Goal: Task Accomplishment & Management: Manage account settings

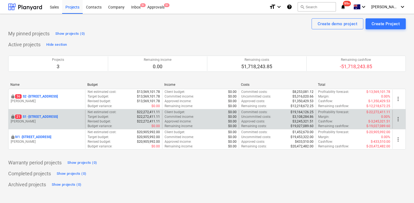
click at [33, 116] on p "21 S1 - [STREET_ADDRESS]" at bounding box center [36, 116] width 43 height 5
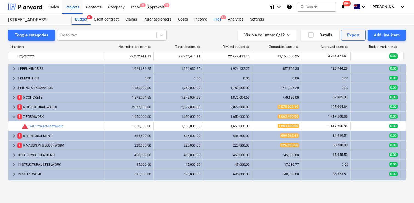
click at [217, 19] on div "Files 9+" at bounding box center [217, 19] width 14 height 11
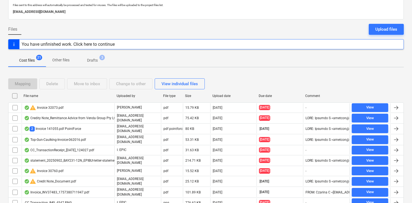
scroll to position [36, 0]
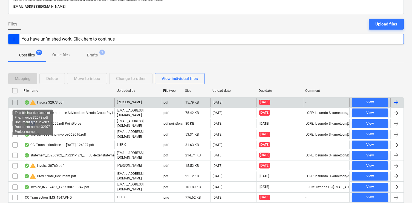
click at [33, 103] on span "warning" at bounding box center [33, 102] width 7 height 7
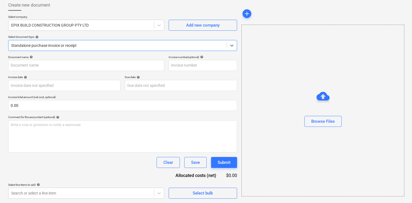
type input "32073"
type input "[DATE]"
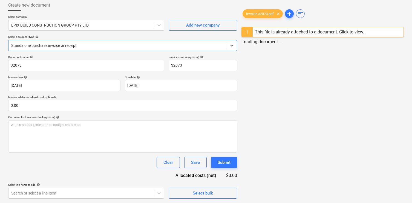
click at [296, 30] on div "This file is already attached to a document. Click to view." at bounding box center [309, 31] width 109 height 5
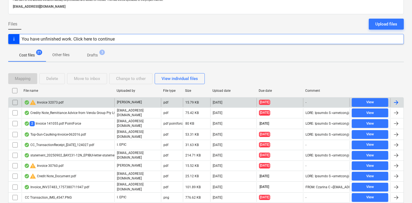
click at [16, 102] on input "checkbox" at bounding box center [15, 102] width 9 height 9
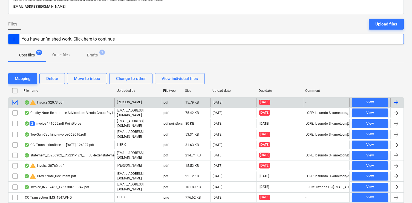
scroll to position [37, 0]
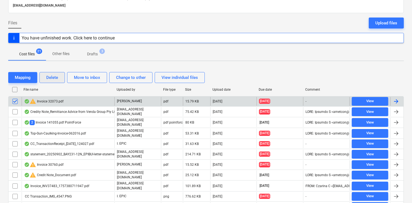
click at [55, 77] on div "Delete" at bounding box center [52, 77] width 12 height 7
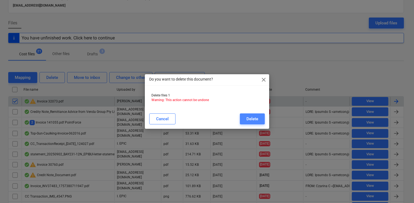
click at [245, 116] on button "Delete" at bounding box center [252, 118] width 25 height 11
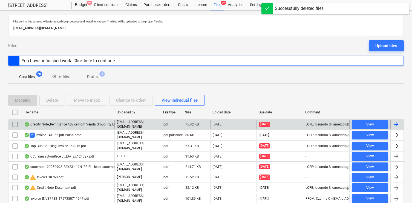
scroll to position [14, 0]
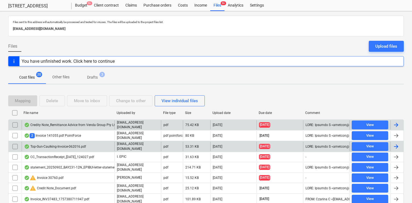
click at [15, 145] on input "checkbox" at bounding box center [15, 146] width 9 height 9
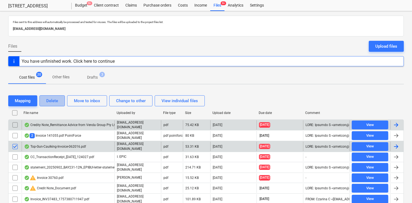
click at [58, 105] on button "Delete" at bounding box center [51, 100] width 25 height 11
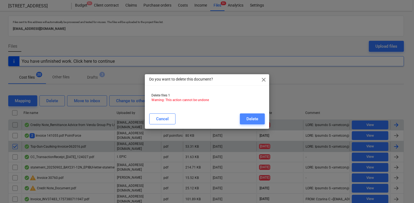
click at [240, 121] on button "Delete" at bounding box center [252, 118] width 25 height 11
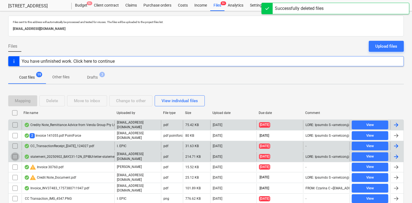
click at [14, 154] on input "checkbox" at bounding box center [15, 156] width 9 height 9
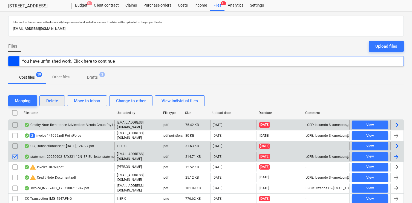
click at [45, 98] on button "Delete" at bounding box center [51, 100] width 25 height 11
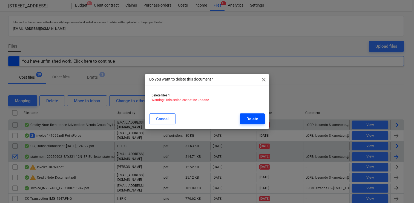
drag, startPoint x: 238, startPoint y: 123, endPoint x: 248, endPoint y: 123, distance: 10.4
click at [238, 123] on div "Cancel Delete" at bounding box center [207, 118] width 116 height 11
click at [248, 123] on button "Delete" at bounding box center [252, 118] width 25 height 11
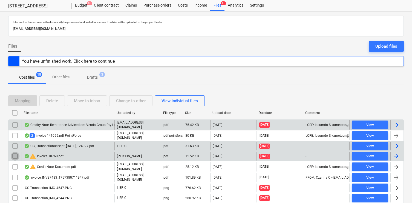
click at [13, 154] on input "checkbox" at bounding box center [15, 156] width 9 height 9
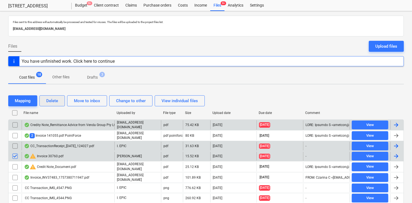
click at [52, 96] on button "Delete" at bounding box center [51, 100] width 25 height 11
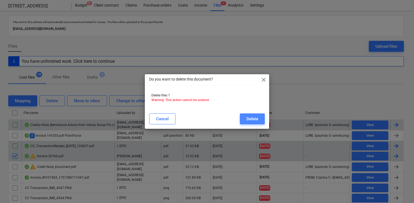
click at [259, 122] on button "Delete" at bounding box center [252, 118] width 25 height 11
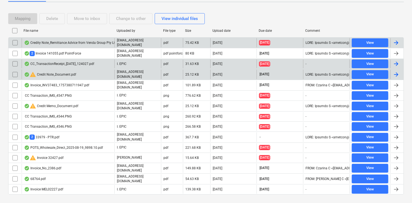
scroll to position [97, 0]
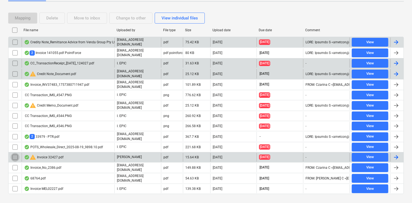
click at [16, 153] on input "checkbox" at bounding box center [15, 157] width 9 height 9
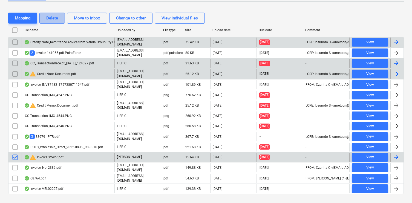
click at [54, 19] on div "Delete" at bounding box center [52, 18] width 12 height 7
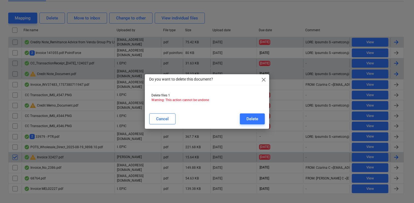
drag, startPoint x: 259, startPoint y: 121, endPoint x: 104, endPoint y: 116, distance: 155.9
click at [259, 121] on button "Delete" at bounding box center [252, 118] width 25 height 11
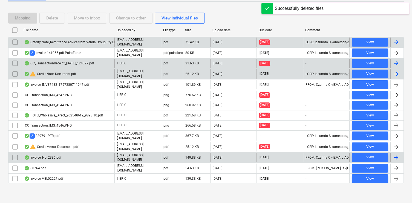
scroll to position [92, 0]
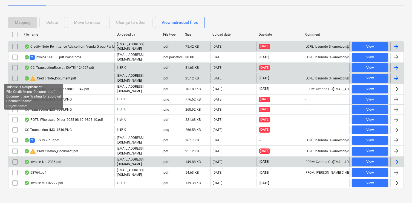
click at [33, 77] on span "warning" at bounding box center [33, 78] width 7 height 7
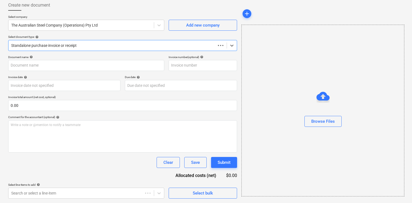
scroll to position [30, 0]
type input "4941286-0"
type input "[DATE]"
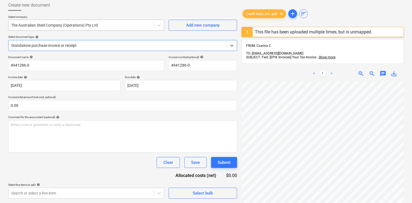
scroll to position [0, 0]
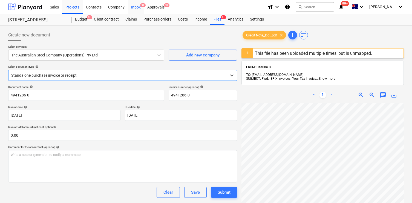
click at [139, 8] on div "Inbox 9+" at bounding box center [136, 7] width 16 height 14
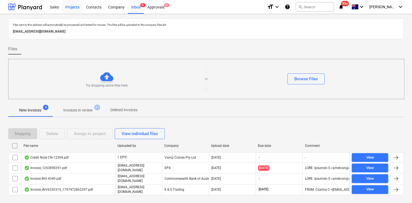
click at [72, 6] on div "Projects" at bounding box center [72, 7] width 21 height 14
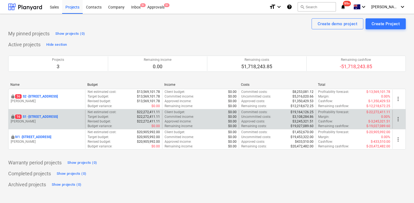
click at [54, 112] on div "locked [STREET_ADDRESS] Lebon" at bounding box center [46, 119] width 77 height 19
click at [54, 115] on p "16 S1 - [STREET_ADDRESS]" at bounding box center [36, 116] width 43 height 5
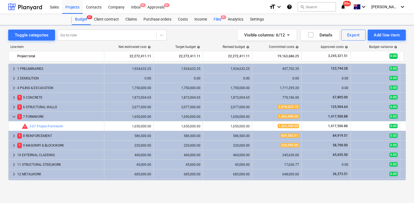
click at [222, 18] on span "9+" at bounding box center [223, 17] width 5 height 4
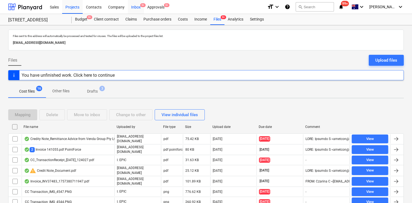
click at [140, 11] on div "Inbox 9+" at bounding box center [136, 7] width 16 height 14
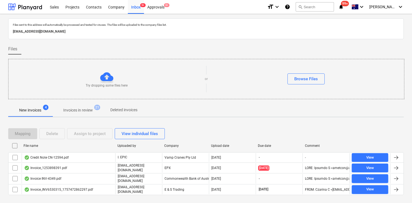
scroll to position [10, 0]
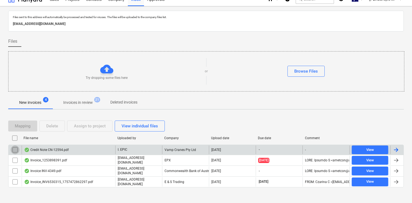
click at [15, 152] on input "checkbox" at bounding box center [15, 149] width 9 height 9
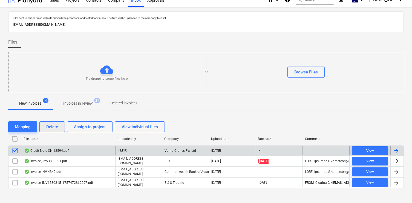
click at [56, 131] on button "Delete" at bounding box center [51, 126] width 25 height 11
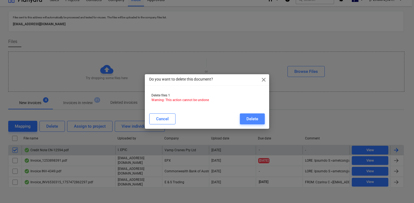
click at [251, 121] on div "Delete" at bounding box center [252, 118] width 12 height 7
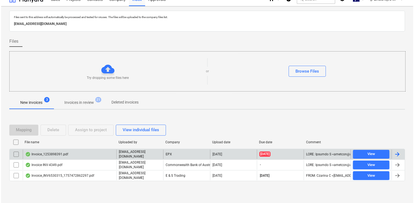
scroll to position [0, 0]
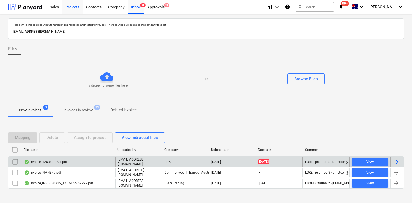
click at [75, 8] on div "Projects" at bounding box center [72, 7] width 21 height 14
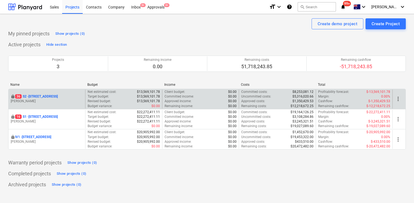
click at [47, 97] on p "[STREET_ADDRESS]" at bounding box center [36, 96] width 43 height 5
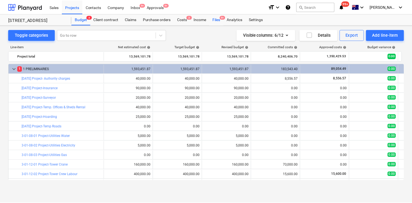
scroll to position [59, 0]
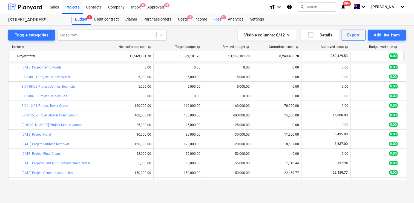
click at [217, 18] on div "Files 9+" at bounding box center [217, 19] width 14 height 11
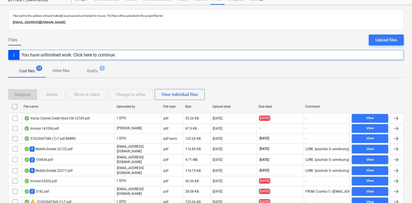
scroll to position [21, 0]
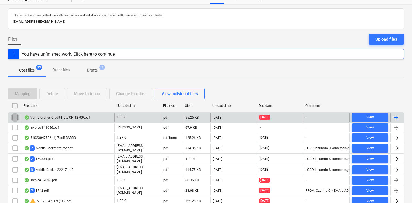
click at [15, 117] on input "checkbox" at bounding box center [15, 117] width 9 height 9
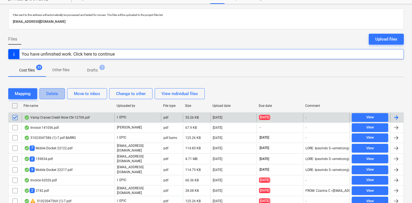
click at [48, 96] on div "Delete" at bounding box center [52, 93] width 12 height 7
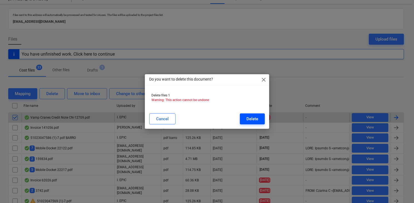
click at [249, 121] on div "Delete" at bounding box center [252, 118] width 12 height 7
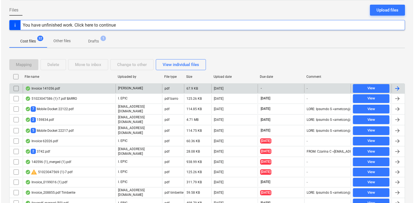
scroll to position [0, 0]
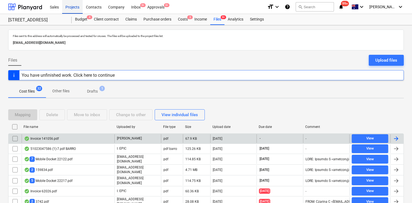
click at [68, 8] on div "Projects" at bounding box center [72, 7] width 21 height 14
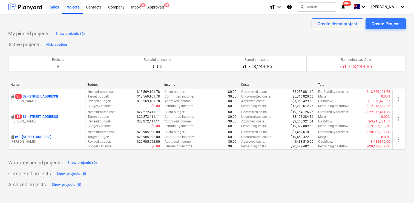
click at [60, 9] on div "Sales" at bounding box center [55, 7] width 16 height 14
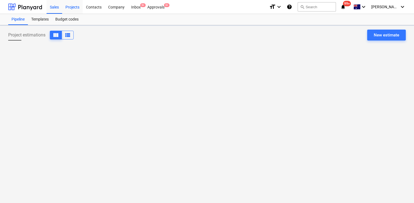
click at [67, 7] on div "Projects" at bounding box center [72, 7] width 21 height 14
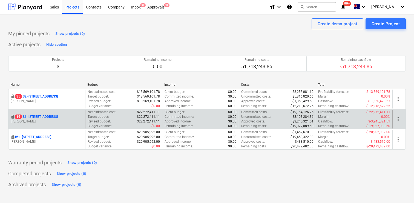
click at [45, 116] on p "16 S1 - [STREET_ADDRESS]" at bounding box center [36, 116] width 43 height 5
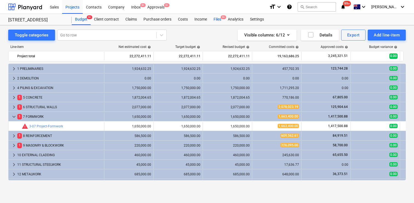
click at [220, 19] on div "Files 9+" at bounding box center [217, 19] width 14 height 11
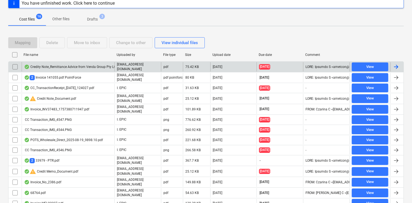
click at [87, 65] on div "Credity Note_Remittance Advice from Venda Group Pty Ltd [DATE].pdf" at bounding box center [78, 67] width 109 height 4
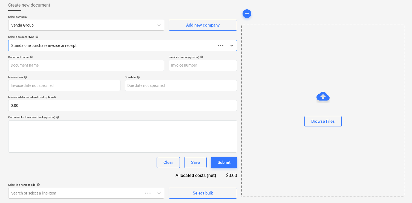
scroll to position [30, 0]
type input "Credit_Note_VG-250902081803"
type input "[DATE]"
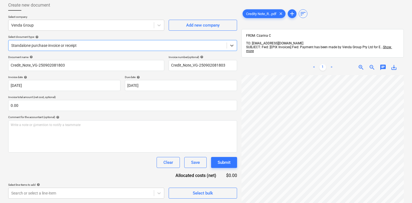
click at [104, 46] on div at bounding box center [117, 45] width 213 height 5
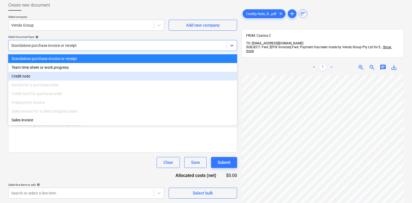
click at [109, 75] on div "Credit note" at bounding box center [122, 76] width 229 height 9
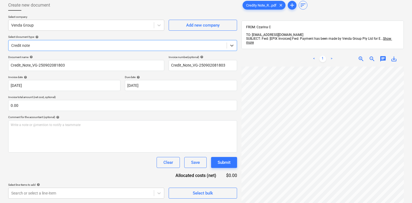
scroll to position [64, 85]
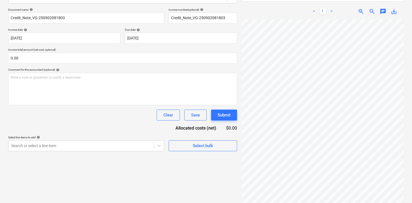
click at [93, 153] on div "Create new document Select company Venda Group Add new company Select document …" at bounding box center [122, 79] width 233 height 259
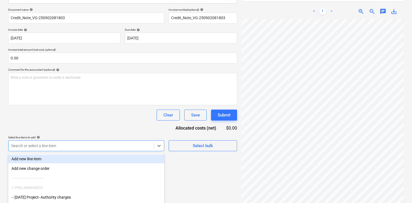
scroll to position [111, 0]
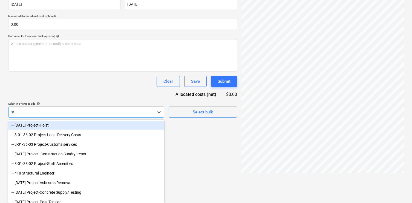
scroll to position [82, 0]
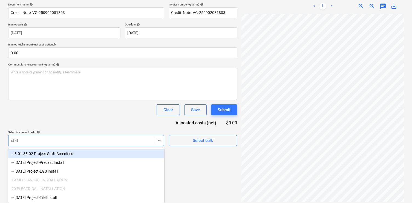
type input "staff"
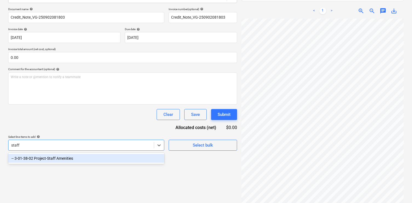
click at [87, 160] on div "-- 3-01-38-02 Project-Staff Amenities" at bounding box center [86, 158] width 156 height 9
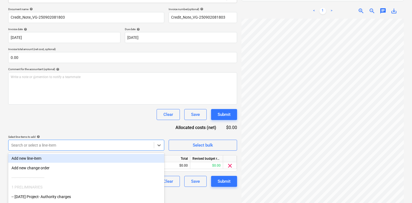
click at [118, 132] on div "Document name help Credit_Note_VG-250902081803 Invoice number (optional) help C…" at bounding box center [122, 96] width 229 height 179
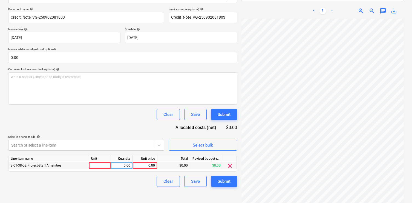
click at [147, 165] on div "0.00" at bounding box center [145, 165] width 20 height 7
type input "-120"
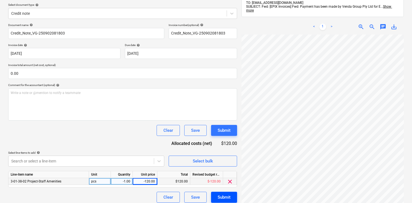
click at [227, 199] on div "Submit" at bounding box center [224, 197] width 13 height 7
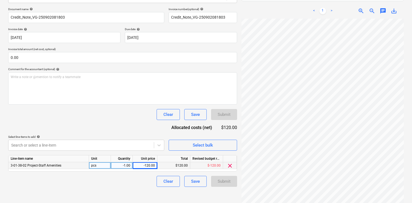
click at [219, 179] on div "Submit" at bounding box center [224, 181] width 26 height 11
click at [138, 164] on div "-120.00" at bounding box center [145, 165] width 20 height 7
click at [138, 164] on input "-120" at bounding box center [145, 165] width 24 height 7
click at [122, 166] on div "-1.00" at bounding box center [121, 165] width 17 height 7
click at [122, 166] on input "-1" at bounding box center [122, 165] width 22 height 7
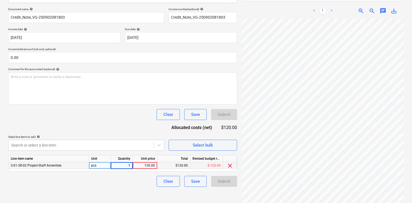
type input "1"
click at [129, 133] on div "Document name help Credit_Note_VG-250902081803 Invoice number (optional) help C…" at bounding box center [122, 96] width 229 height 179
click at [222, 182] on div "Submit" at bounding box center [224, 181] width 26 height 11
click at [176, 165] on div "$-120.00" at bounding box center [173, 165] width 33 height 7
click at [160, 166] on div "$-120.00" at bounding box center [173, 165] width 33 height 7
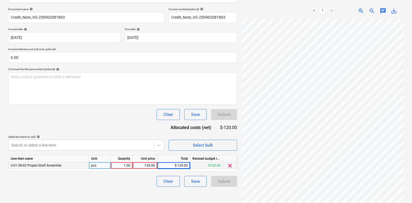
click at [148, 166] on div "-120.00" at bounding box center [145, 165] width 20 height 7
type input "120"
click at [111, 134] on div "Document name help Credit_Note_VG-250902081803 Invoice number (optional) help C…" at bounding box center [122, 96] width 229 height 179
click at [202, 171] on div "Document name help Credit_Note_VG-250902081803 Invoice number (optional) help C…" at bounding box center [122, 96] width 229 height 179
click at [194, 161] on div "Revised budget remaining" at bounding box center [206, 158] width 33 height 7
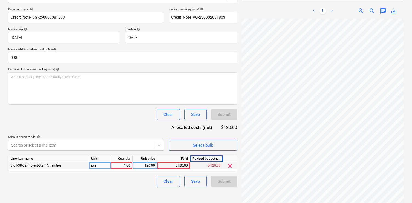
click at [127, 122] on div "Document name help Credit_Note_VG-250902081803 Invoice number (optional) help C…" at bounding box center [122, 96] width 229 height 179
drag, startPoint x: 119, startPoint y: 165, endPoint x: 125, endPoint y: 142, distance: 23.9
click at [118, 165] on div "1.00" at bounding box center [121, 165] width 17 height 7
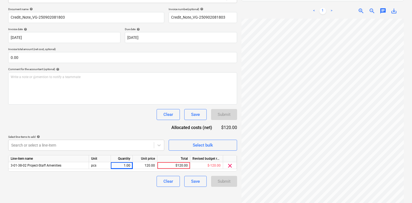
click at [126, 117] on div "Clear Save Submit" at bounding box center [122, 114] width 229 height 11
click at [124, 165] on div "1.00" at bounding box center [121, 165] width 17 height 7
click at [125, 133] on div "Document name help Credit_Note_VG-250902081803 Invoice number (optional) help C…" at bounding box center [122, 96] width 229 height 179
click at [177, 165] on div "$120.00" at bounding box center [173, 165] width 33 height 7
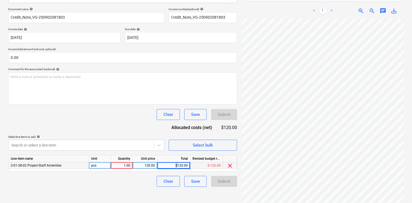
click at [177, 165] on div "$120.00" at bounding box center [173, 165] width 33 height 7
click at [184, 183] on button "Save" at bounding box center [195, 181] width 22 height 11
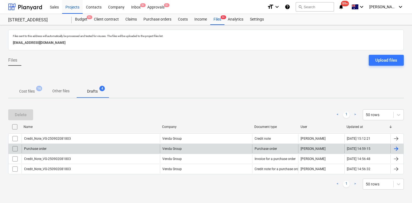
click at [15, 149] on input "checkbox" at bounding box center [15, 148] width 9 height 9
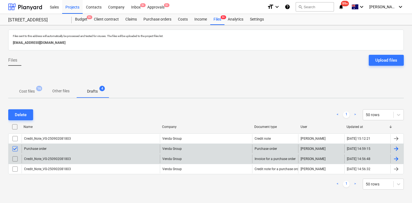
click at [18, 159] on input "checkbox" at bounding box center [15, 158] width 9 height 9
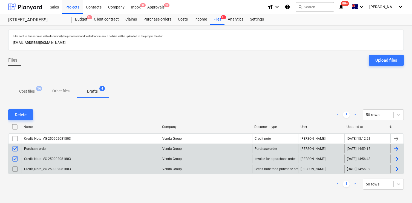
click at [13, 168] on input "checkbox" at bounding box center [15, 169] width 9 height 9
click at [17, 111] on div "Delete" at bounding box center [21, 114] width 12 height 7
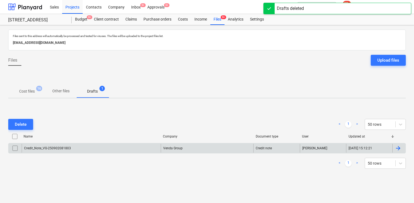
click at [113, 148] on div "Credit_Note_VG-250902081803" at bounding box center [91, 148] width 139 height 9
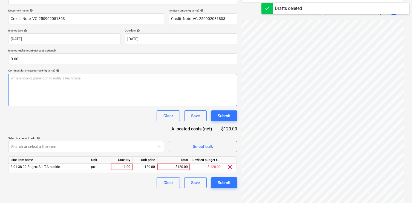
scroll to position [78, 0]
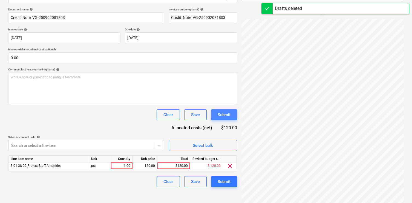
click at [226, 116] on div "Submit" at bounding box center [224, 114] width 13 height 7
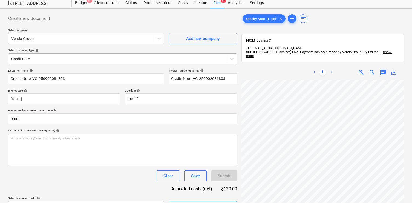
scroll to position [17, 0]
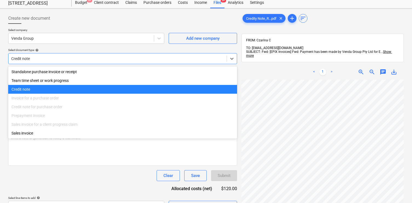
click at [151, 61] on div at bounding box center [117, 58] width 213 height 5
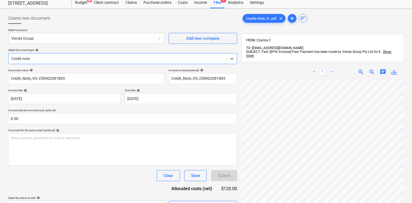
click at [151, 61] on div at bounding box center [117, 58] width 213 height 5
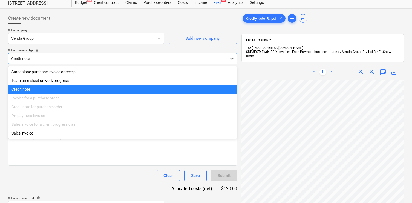
click at [151, 61] on div at bounding box center [117, 58] width 213 height 5
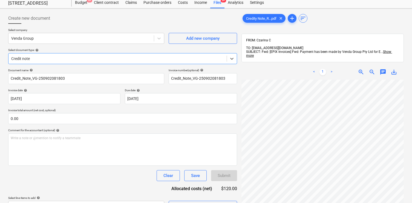
scroll to position [0, 0]
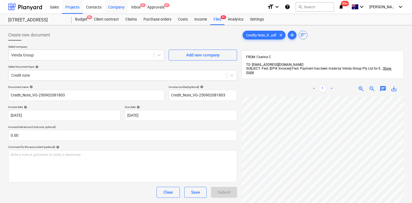
click at [112, 7] on div "Company" at bounding box center [116, 7] width 23 height 14
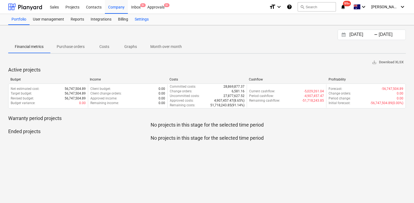
click at [141, 18] on div "Settings" at bounding box center [141, 19] width 21 height 11
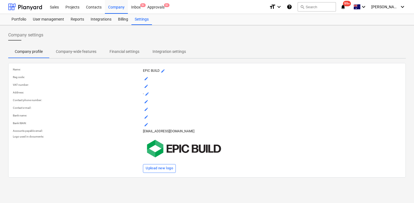
click at [127, 48] on span "Financial settings" at bounding box center [124, 51] width 43 height 9
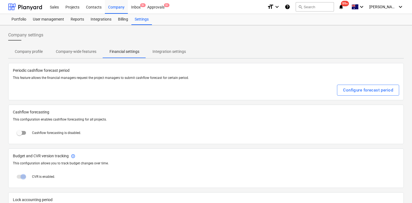
click at [180, 52] on p "Integration settings" at bounding box center [169, 52] width 33 height 6
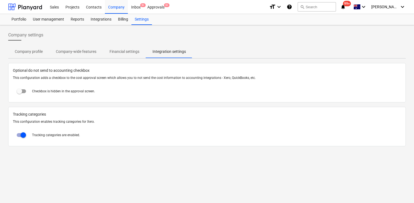
click at [92, 53] on p "Company-wide features" at bounding box center [76, 52] width 41 height 6
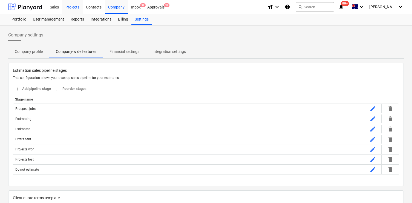
click at [76, 10] on div "Projects" at bounding box center [72, 7] width 21 height 14
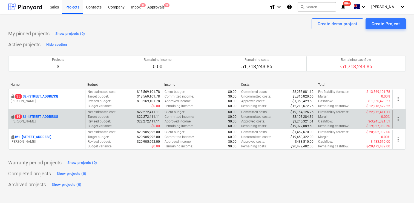
click at [48, 118] on p "16 S1 - [STREET_ADDRESS]" at bounding box center [36, 116] width 43 height 5
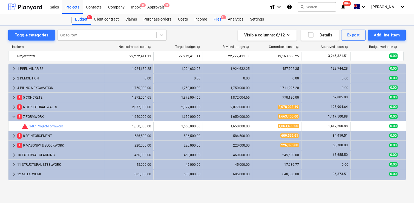
click at [219, 18] on div "Files 9+" at bounding box center [217, 19] width 14 height 11
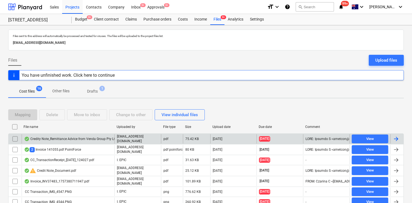
scroll to position [2, 0]
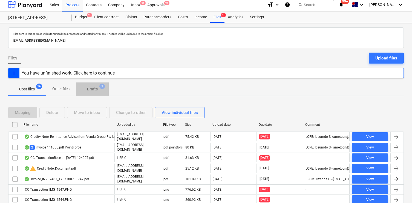
click at [91, 90] on p "Drafts" at bounding box center [92, 89] width 11 height 6
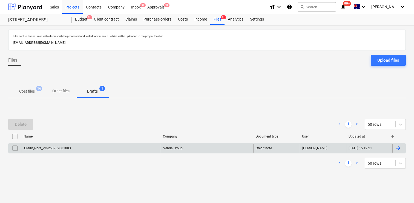
click at [81, 146] on div "Credit_Note_VG-250902081803" at bounding box center [91, 148] width 139 height 9
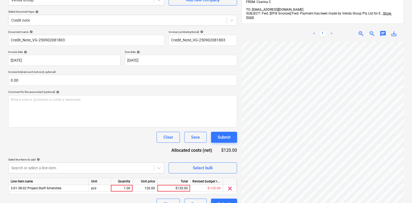
scroll to position [78, 0]
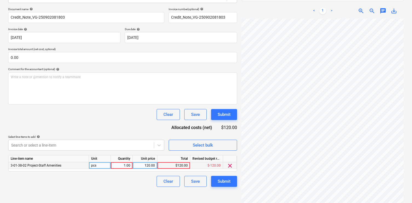
click at [131, 165] on div "1.00" at bounding box center [122, 165] width 22 height 7
click at [126, 165] on input "1" at bounding box center [122, 165] width 22 height 7
type input "-1"
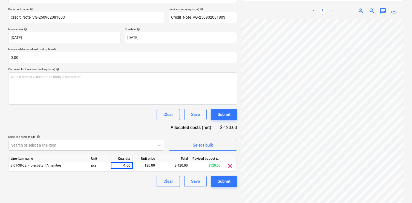
click at [121, 125] on div "Document name help Credit_Note_VG-250902081803 Invoice number (optional) help C…" at bounding box center [122, 96] width 229 height 179
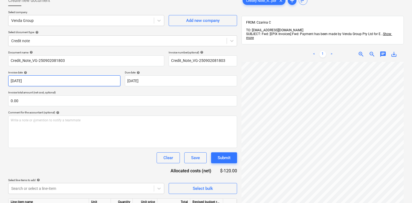
scroll to position [34, 0]
click at [49, 25] on div "Venda Group" at bounding box center [86, 20] width 156 height 11
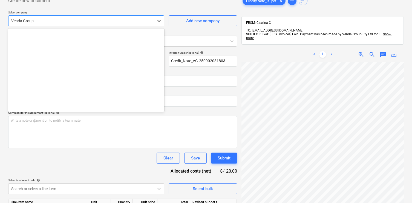
scroll to position [8991, 0]
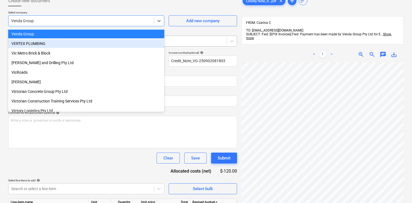
drag, startPoint x: 190, startPoint y: 41, endPoint x: 187, endPoint y: 41, distance: 3.1
click at [188, 41] on div at bounding box center [117, 40] width 213 height 5
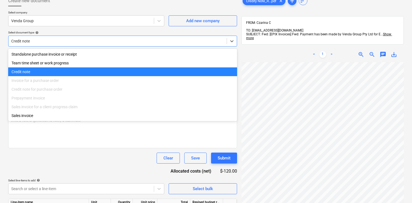
click at [179, 39] on div at bounding box center [117, 40] width 213 height 5
click at [170, 35] on p "Select document type help" at bounding box center [122, 33] width 229 height 5
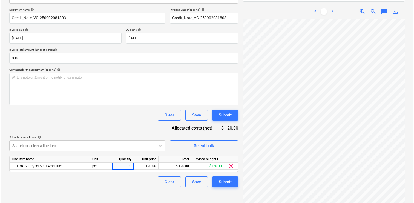
scroll to position [78, 0]
click at [220, 182] on div "Submit" at bounding box center [224, 181] width 13 height 7
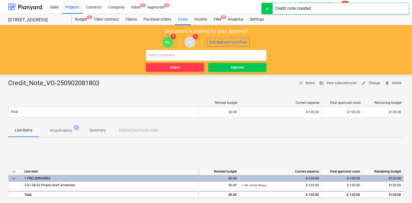
click at [87, 83] on div "Credit_Note_VG-250902081803" at bounding box center [56, 83] width 96 height 9
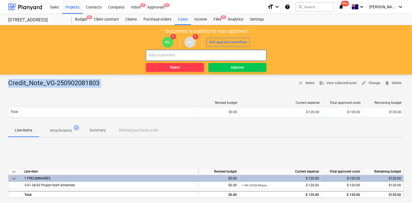
copy div "Credit_Note_VG-250902081803 notes Notes business View subcontractor edit Change…"
click at [232, 65] on div "Approve" at bounding box center [237, 67] width 13 height 6
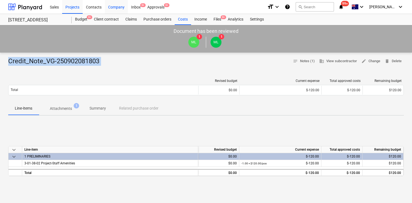
click at [121, 8] on div "Company" at bounding box center [116, 7] width 23 height 14
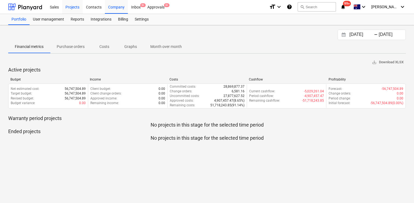
click at [71, 9] on div "Projects" at bounding box center [72, 7] width 21 height 14
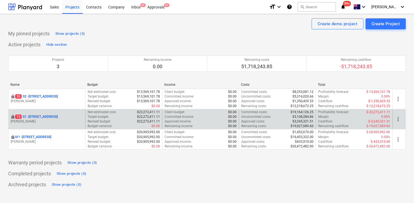
click at [48, 117] on p "[STREET_ADDRESS]" at bounding box center [36, 116] width 43 height 5
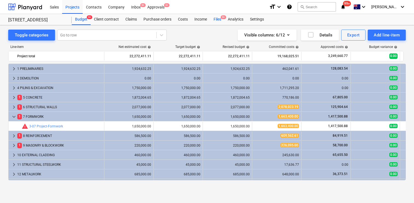
click at [216, 20] on div "Files 9+" at bounding box center [217, 19] width 14 height 11
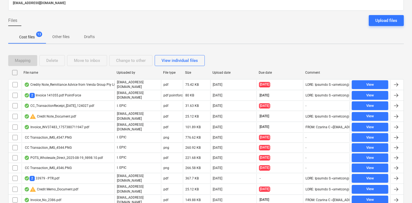
scroll to position [50, 0]
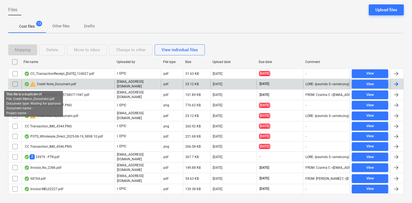
click at [33, 81] on span "warning" at bounding box center [33, 84] width 7 height 7
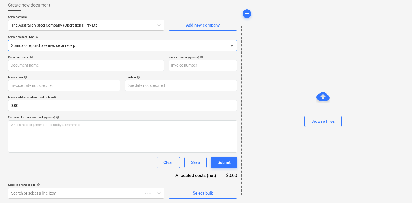
type input "4941286-0"
type input "[DATE]"
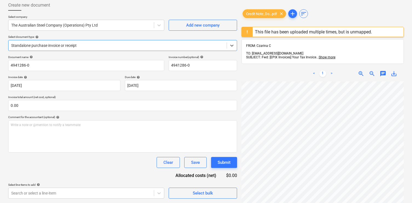
scroll to position [0, 0]
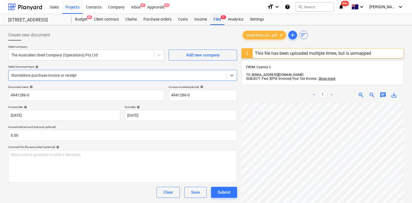
click at [213, 22] on div "Files 9+" at bounding box center [217, 19] width 14 height 11
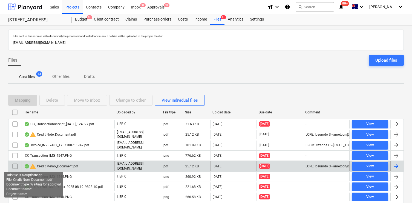
click at [32, 163] on span "warning" at bounding box center [33, 166] width 7 height 7
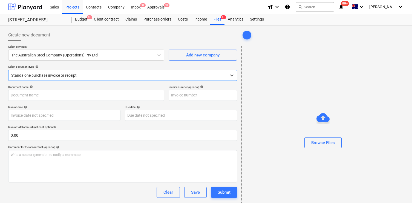
type input "4941286-0"
type input "[DATE]"
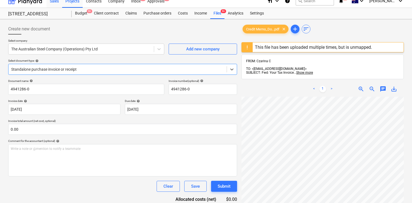
scroll to position [5, 0]
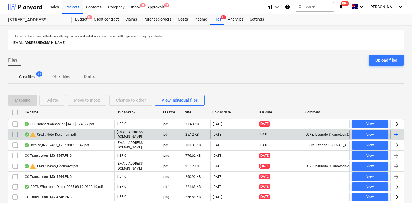
click at [68, 134] on div "warning Credit Note_Document.pdf" at bounding box center [50, 134] width 52 height 7
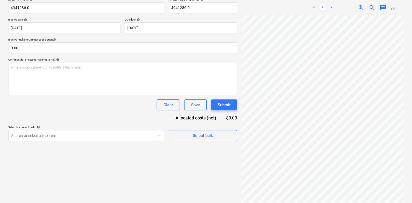
scroll to position [88, 0]
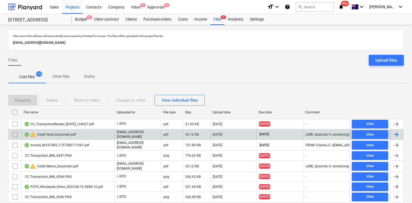
click at [15, 135] on input "checkbox" at bounding box center [15, 134] width 9 height 9
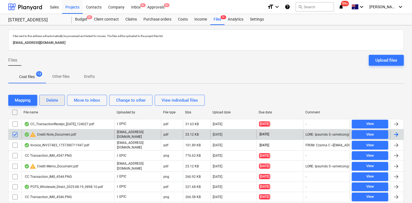
click at [45, 100] on button "Delete" at bounding box center [51, 100] width 25 height 11
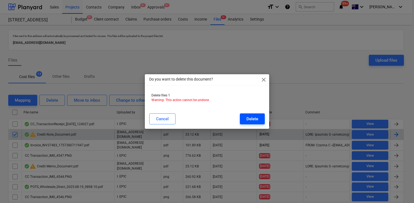
click at [253, 119] on div "Delete" at bounding box center [252, 118] width 12 height 7
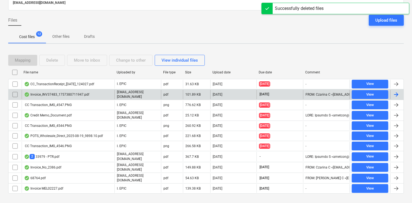
scroll to position [41, 0]
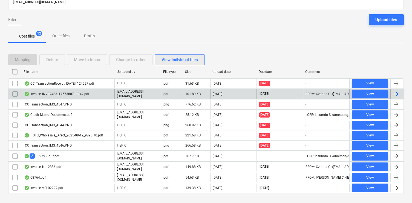
click at [197, 58] on div "View individual files" at bounding box center [180, 59] width 36 height 7
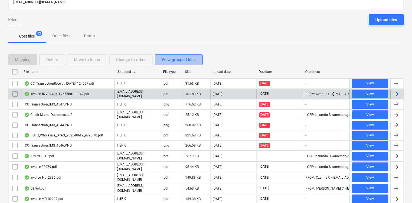
click at [195, 58] on button "View grouped files" at bounding box center [179, 59] width 48 height 11
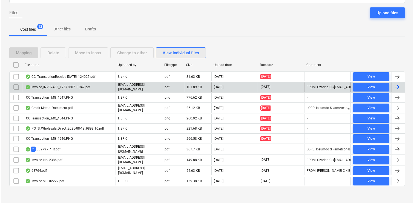
scroll to position [0, 0]
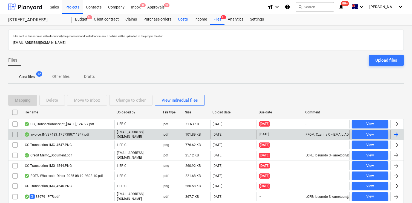
click at [186, 20] on div "Costs" at bounding box center [183, 19] width 16 height 11
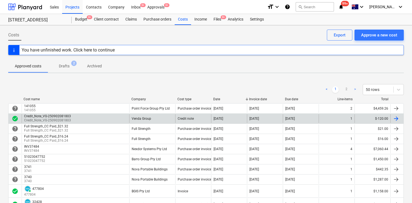
click at [96, 118] on div "Credit_Note_VG-250902081803 Credit_Note_VG-250902081803" at bounding box center [76, 118] width 108 height 9
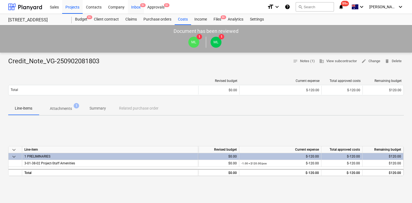
click at [130, 4] on div "Inbox 9+" at bounding box center [136, 7] width 16 height 14
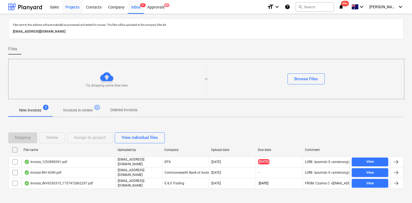
click at [71, 10] on div "Projects" at bounding box center [72, 7] width 21 height 14
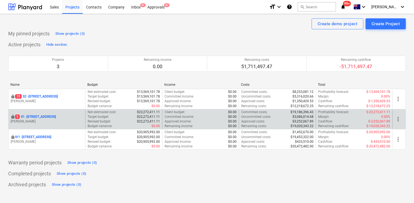
click at [39, 115] on p "5 S1 - [STREET_ADDRESS]" at bounding box center [35, 116] width 41 height 5
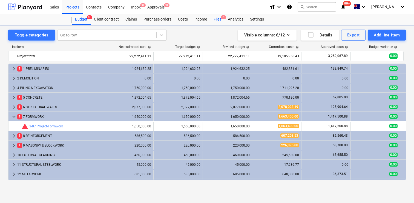
click at [216, 20] on div "Files 5" at bounding box center [217, 19] width 14 height 11
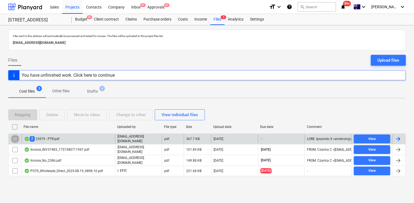
click at [12, 138] on input "checkbox" at bounding box center [15, 138] width 9 height 9
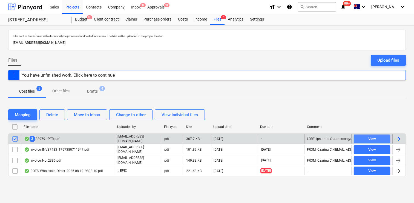
click at [366, 138] on span "View" at bounding box center [372, 139] width 32 height 6
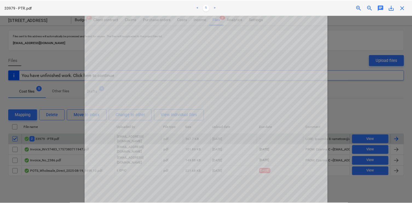
scroll to position [159, 0]
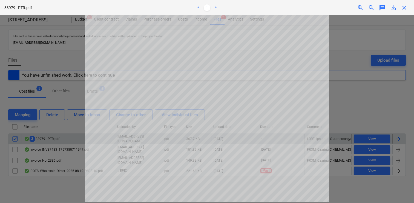
click at [335, 106] on div at bounding box center [207, 109] width 414 height 188
click at [347, 105] on div at bounding box center [207, 109] width 414 height 188
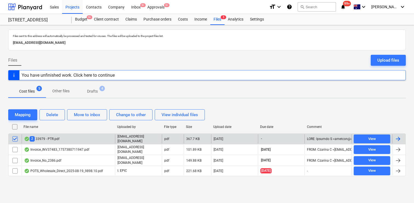
click at [43, 136] on div "2 33979 - PTR.pdf" at bounding box center [41, 138] width 35 height 5
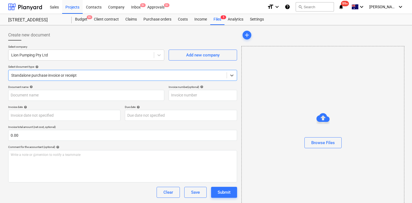
type input "33979"
type input "[DATE]"
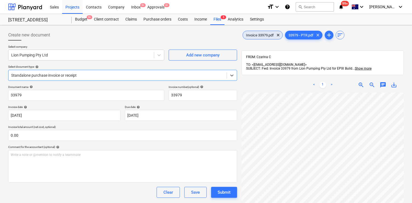
click at [258, 33] on span "Invoice 33979.pdf" at bounding box center [260, 35] width 34 height 4
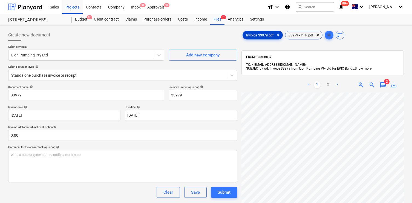
scroll to position [137, 0]
click at [381, 82] on span "chat" at bounding box center [383, 85] width 7 height 7
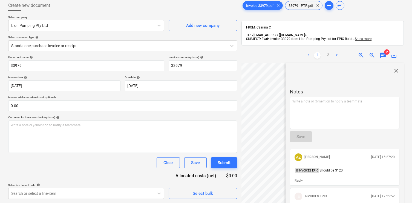
scroll to position [22, 0]
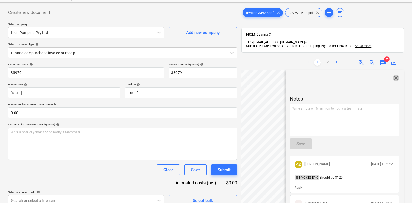
click at [393, 74] on span "close" at bounding box center [396, 77] width 7 height 7
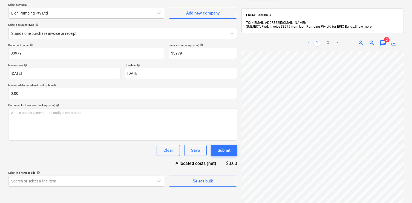
scroll to position [142, 56]
click at [385, 40] on span "chat" at bounding box center [383, 43] width 7 height 7
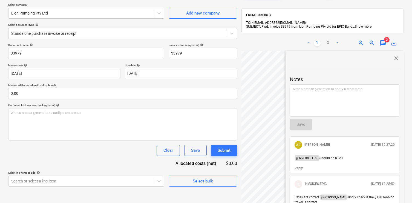
scroll to position [82, 0]
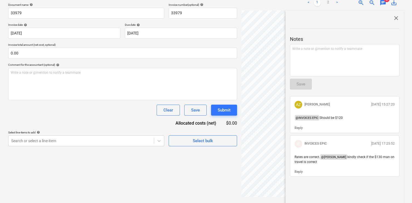
click at [396, 15] on span "close" at bounding box center [396, 18] width 7 height 7
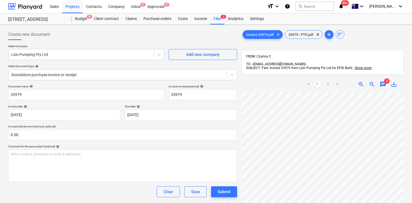
scroll to position [0, 0]
click at [218, 19] on div "Files 5" at bounding box center [217, 19] width 14 height 11
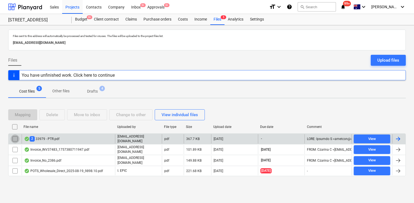
click at [16, 139] on input "checkbox" at bounding box center [15, 138] width 9 height 9
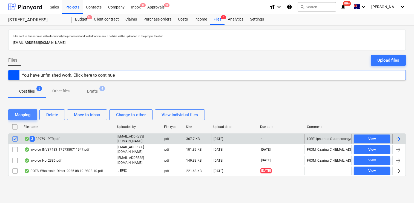
click at [35, 114] on button "Mapping" at bounding box center [22, 114] width 29 height 11
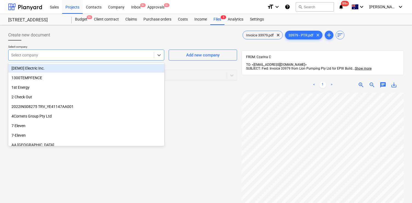
click at [88, 57] on div at bounding box center [81, 54] width 140 height 5
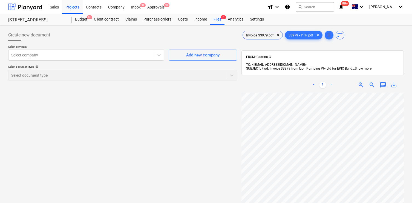
click at [196, 98] on div "Create new document Select company Select company Add new company Select docume…" at bounding box center [122, 154] width 233 height 255
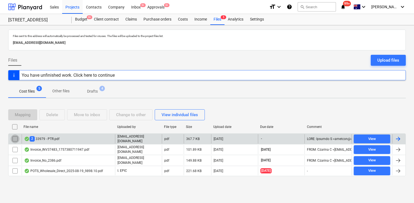
click at [14, 138] on input "checkbox" at bounding box center [15, 138] width 9 height 9
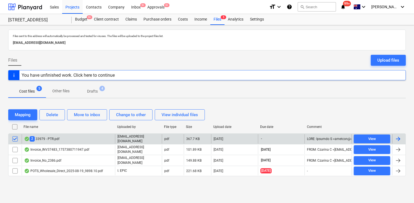
click at [88, 138] on div "2 33979 - PTR.pdf" at bounding box center [68, 138] width 93 height 9
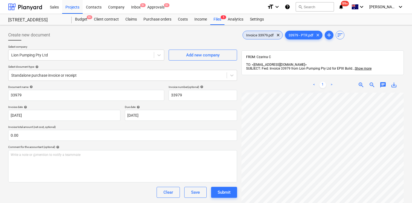
click at [256, 35] on span "Invoice 33979.pdf" at bounding box center [260, 35] width 34 height 4
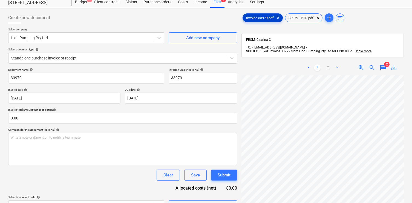
scroll to position [19, 0]
